Goal: Task Accomplishment & Management: Complete application form

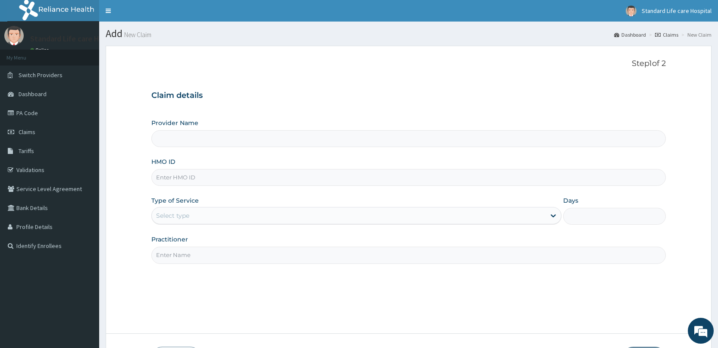
click at [186, 179] on input "HMO ID" at bounding box center [408, 177] width 514 height 17
click at [190, 180] on input "HMO ID" at bounding box center [408, 177] width 514 height 17
type input "nbc/10230/c"
click at [196, 219] on div "Select type" at bounding box center [349, 216] width 394 height 14
click at [594, 240] on div "Practitioner" at bounding box center [408, 249] width 514 height 28
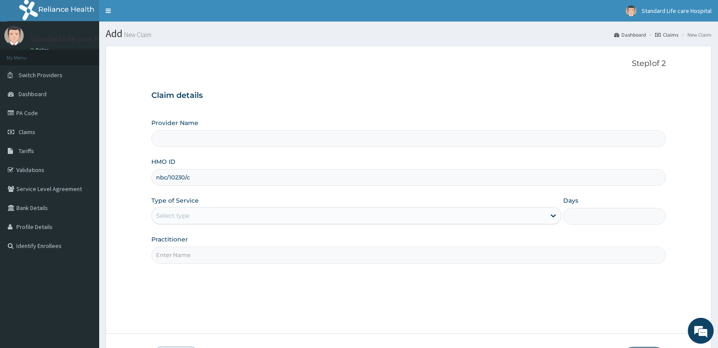
click at [243, 255] on input "Practitioner" at bounding box center [408, 255] width 514 height 17
type input "[PERSON_NAME]"
click at [374, 219] on div "Select type" at bounding box center [349, 216] width 394 height 14
drag, startPoint x: 374, startPoint y: 219, endPoint x: 368, endPoint y: 221, distance: 7.0
click at [372, 219] on div "Select type" at bounding box center [349, 216] width 394 height 14
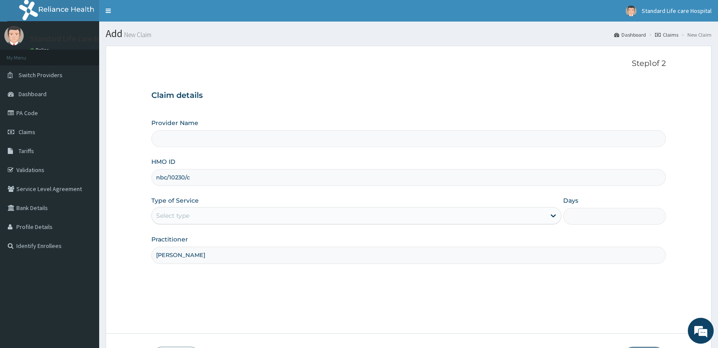
click at [369, 221] on div "Select type" at bounding box center [349, 216] width 394 height 14
click at [372, 219] on div "Select type" at bounding box center [349, 216] width 394 height 14
click at [390, 216] on div "Select type" at bounding box center [349, 216] width 394 height 14
click at [258, 216] on div "Select type" at bounding box center [349, 216] width 394 height 14
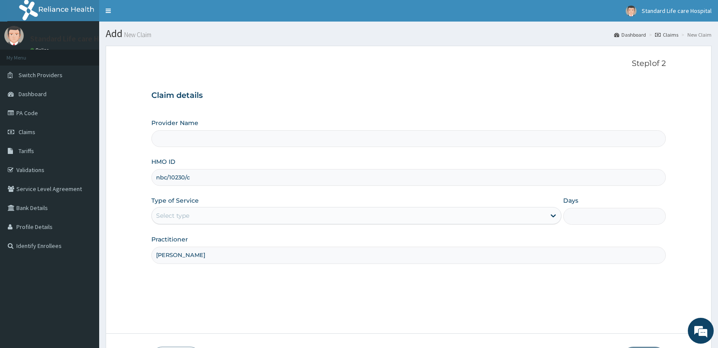
click at [258, 216] on div "Select type" at bounding box center [349, 216] width 394 height 14
click at [252, 143] on input "Provider Name" at bounding box center [408, 138] width 514 height 17
click at [194, 136] on input "Provider Name" at bounding box center [408, 138] width 514 height 17
click at [194, 180] on input "nbc/10230/c" at bounding box center [408, 177] width 514 height 17
click at [411, 214] on div "Select type" at bounding box center [349, 216] width 394 height 14
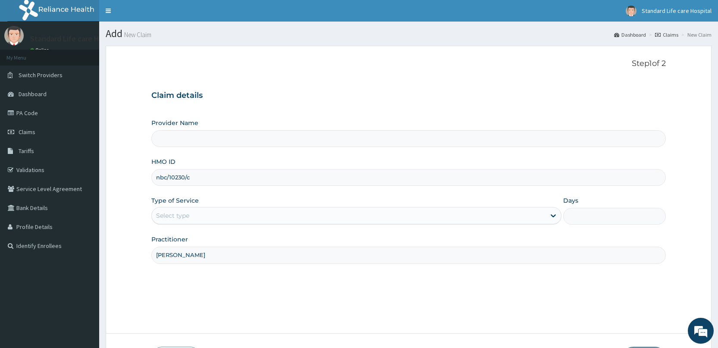
click at [412, 213] on div "Select type" at bounding box center [349, 216] width 394 height 14
